Goal: Task Accomplishment & Management: Use online tool/utility

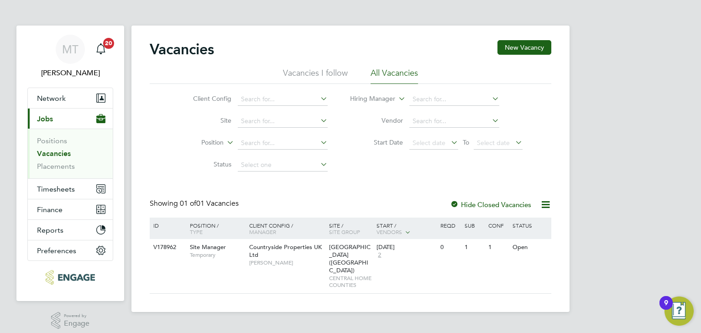
click at [48, 154] on link "Vacancies" at bounding box center [54, 153] width 34 height 9
click at [358, 260] on div "Bishops Stortford (Stortford Fields) CENTRAL HOME COUNTIES" at bounding box center [351, 266] width 48 height 54
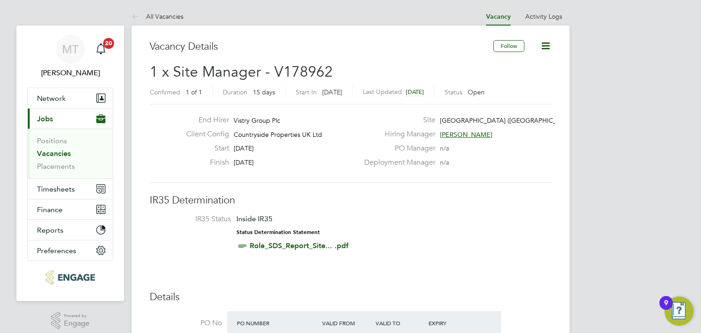
click at [60, 152] on link "Vacancies" at bounding box center [54, 153] width 34 height 9
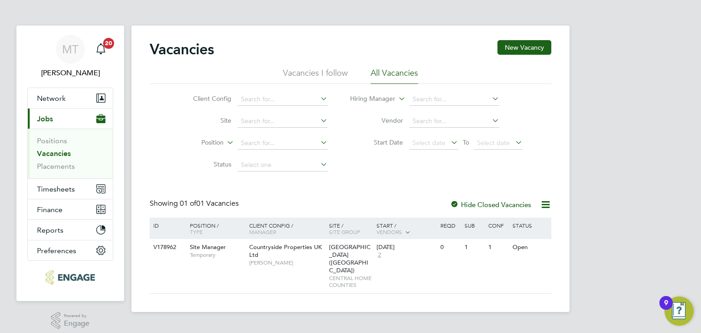
click at [454, 201] on div at bounding box center [454, 205] width 9 height 9
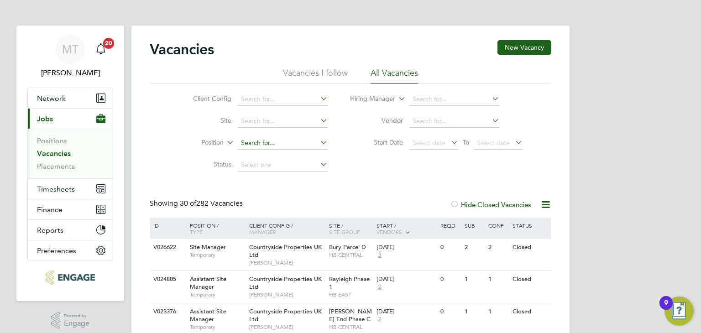
click at [256, 143] on input at bounding box center [283, 143] width 90 height 13
type input "materials controller"
click at [56, 151] on link "Vacancies" at bounding box center [54, 153] width 34 height 9
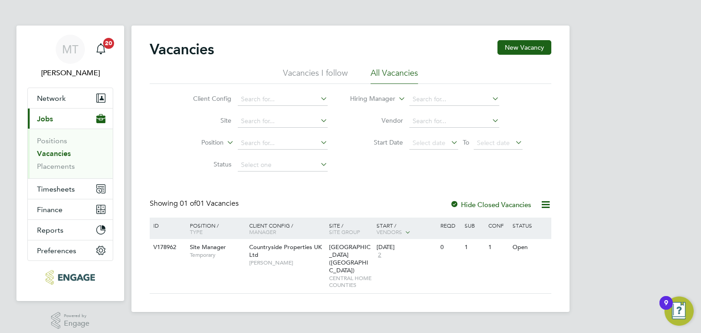
scroll to position [6, 0]
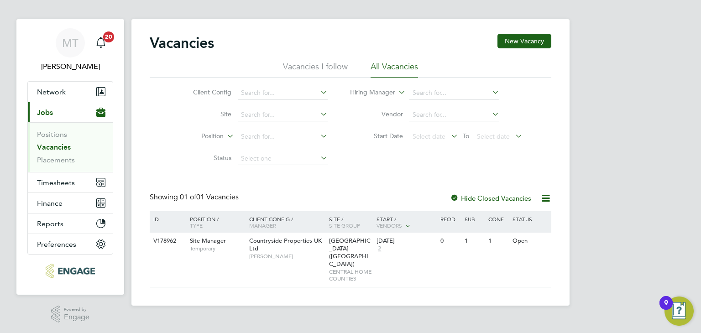
click at [303, 70] on li "Vacancies I follow" at bounding box center [315, 69] width 65 height 16
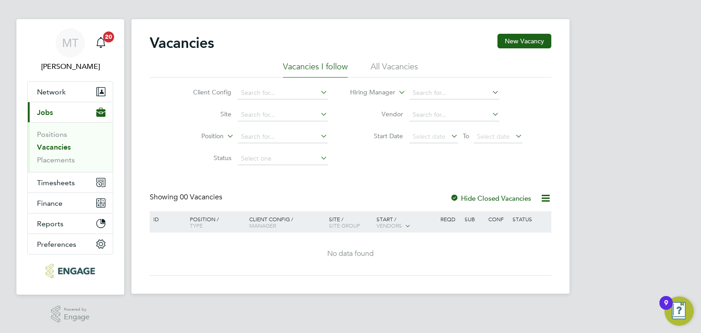
click at [394, 63] on li "All Vacancies" at bounding box center [394, 69] width 47 height 16
